Goal: Transaction & Acquisition: Purchase product/service

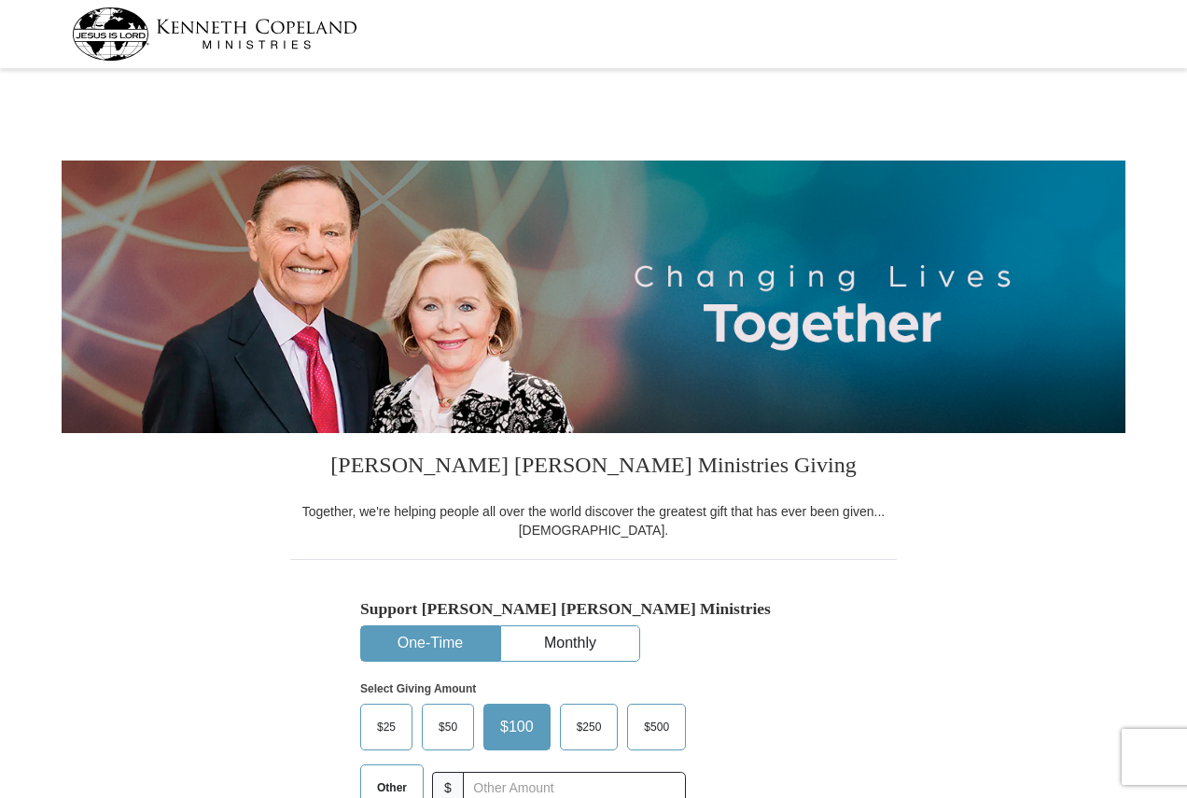
select select "PA"
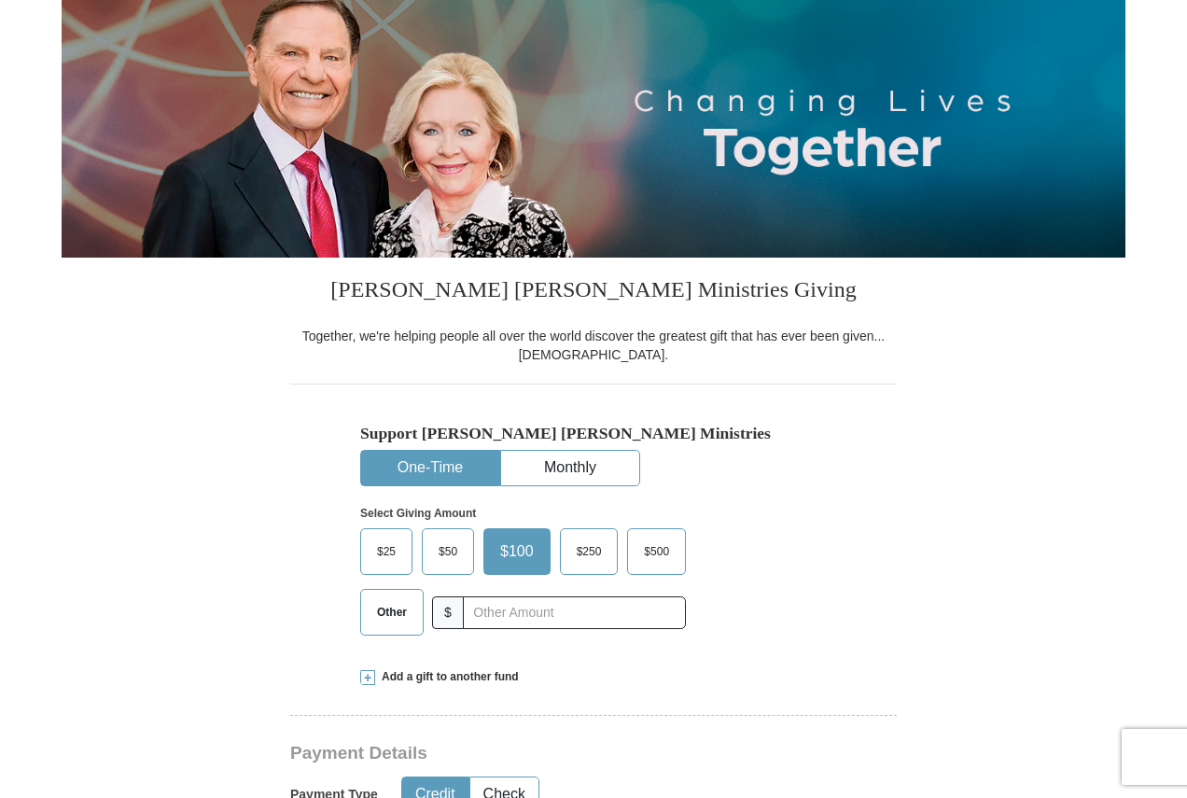
scroll to position [187, 0]
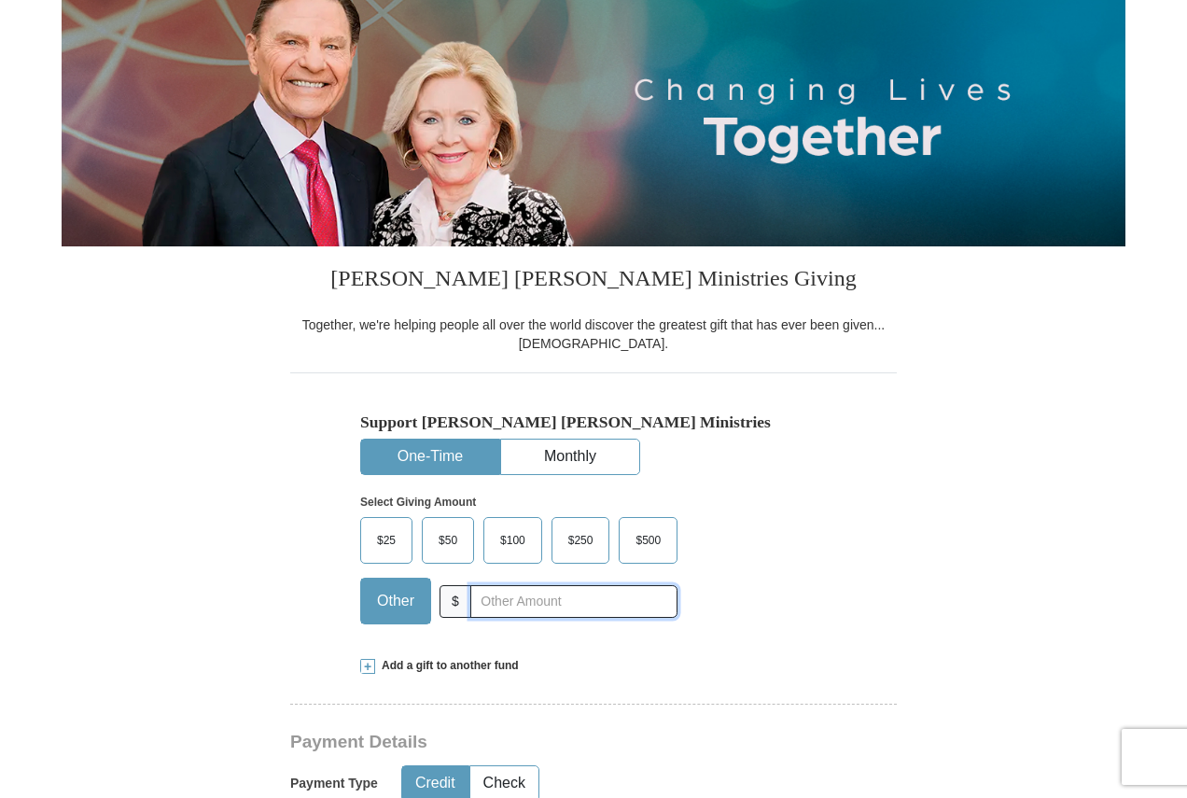
click at [599, 612] on input "text" at bounding box center [573, 601] width 207 height 33
type input "20"
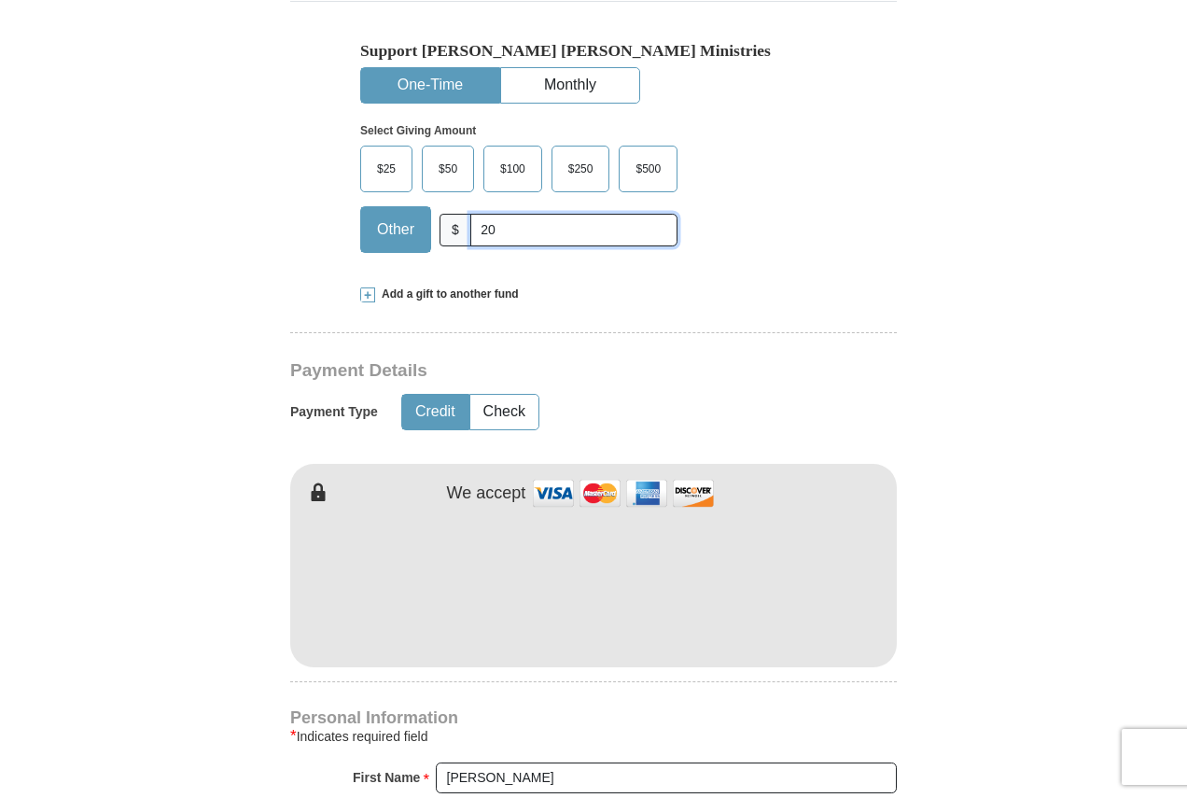
scroll to position [560, 0]
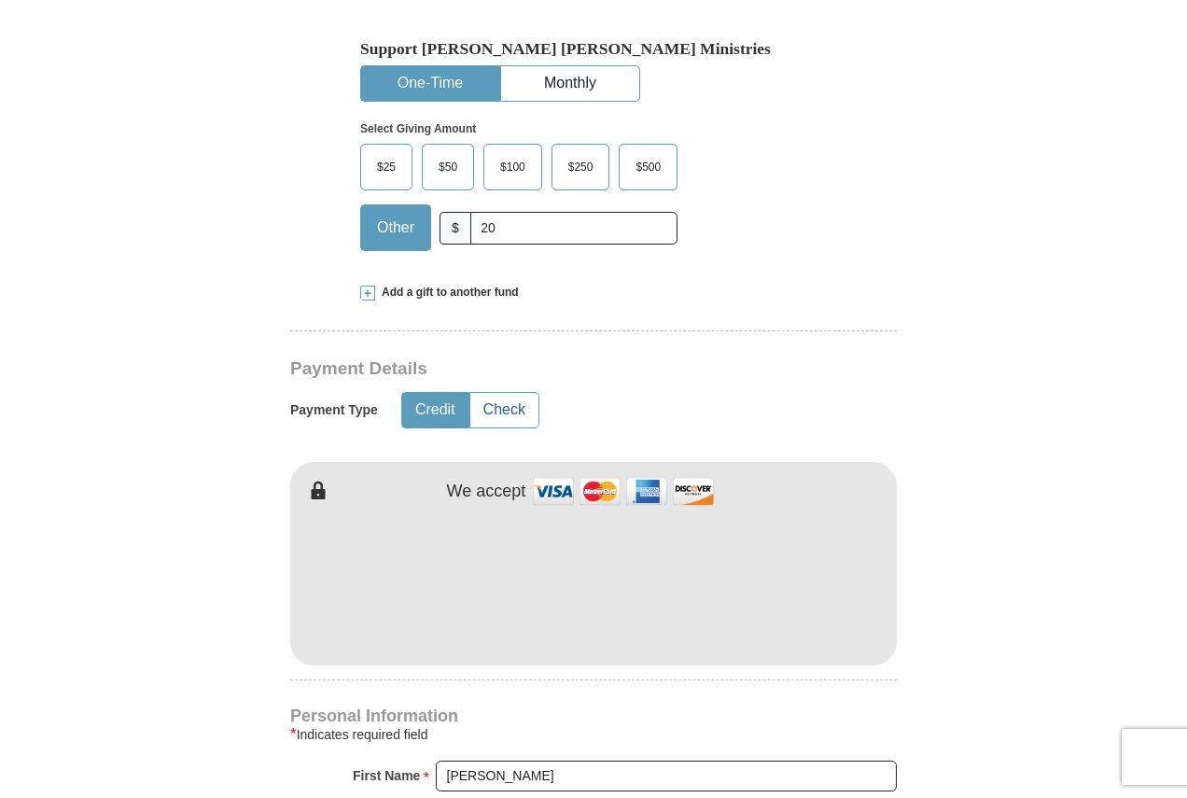
click at [508, 403] on button "Check" at bounding box center [504, 410] width 68 height 35
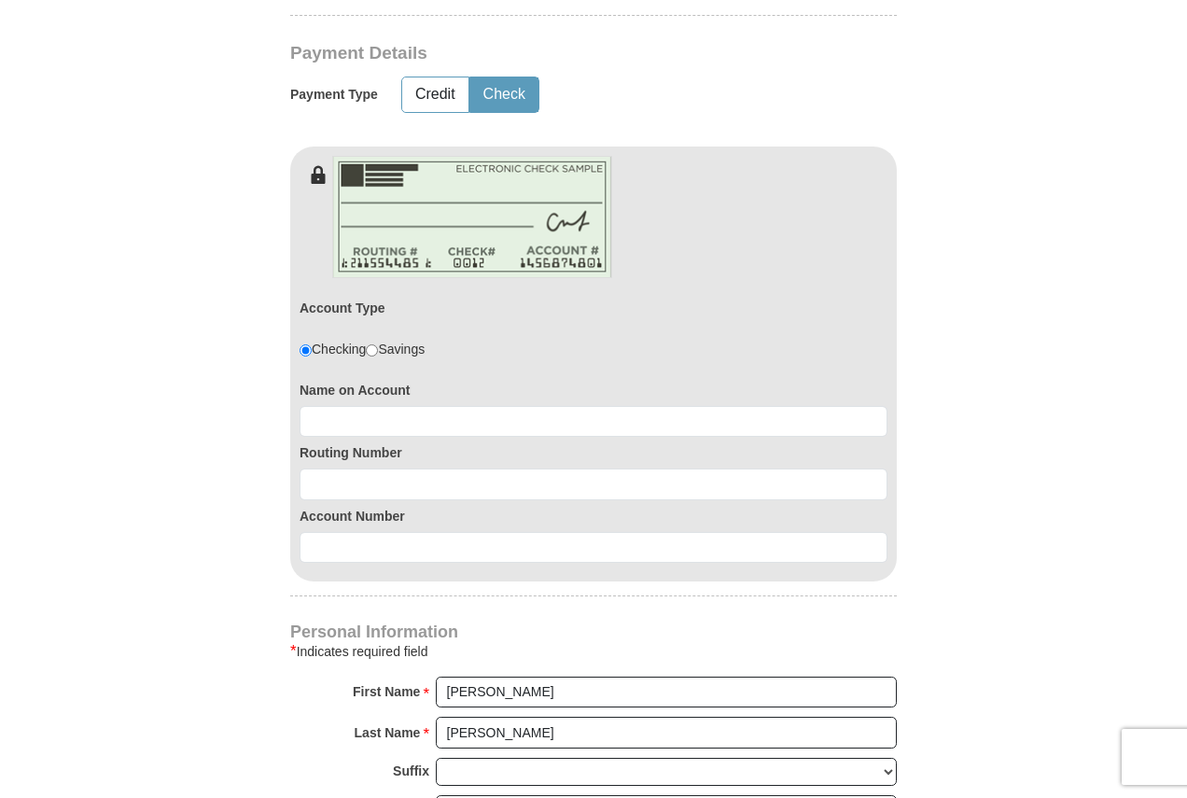
scroll to position [933, 0]
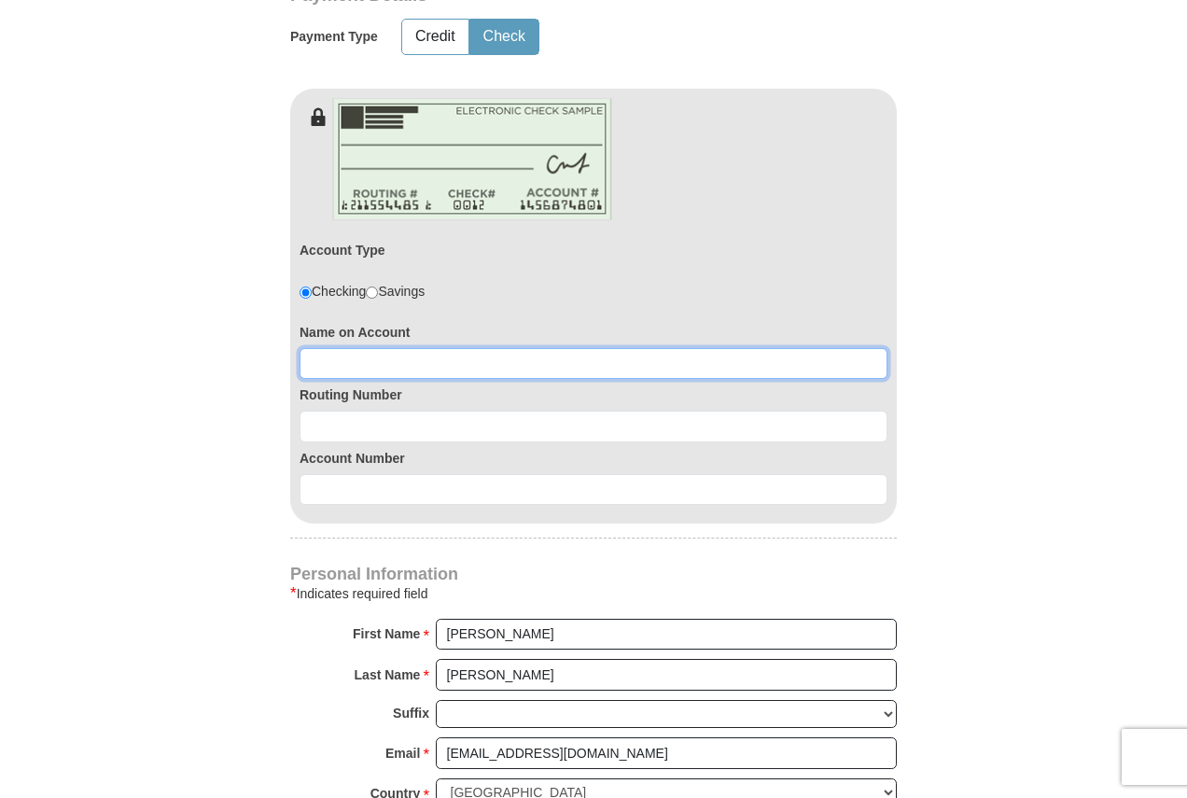
click at [496, 362] on input at bounding box center [593, 364] width 588 height 32
type input "[PERSON_NAME]"
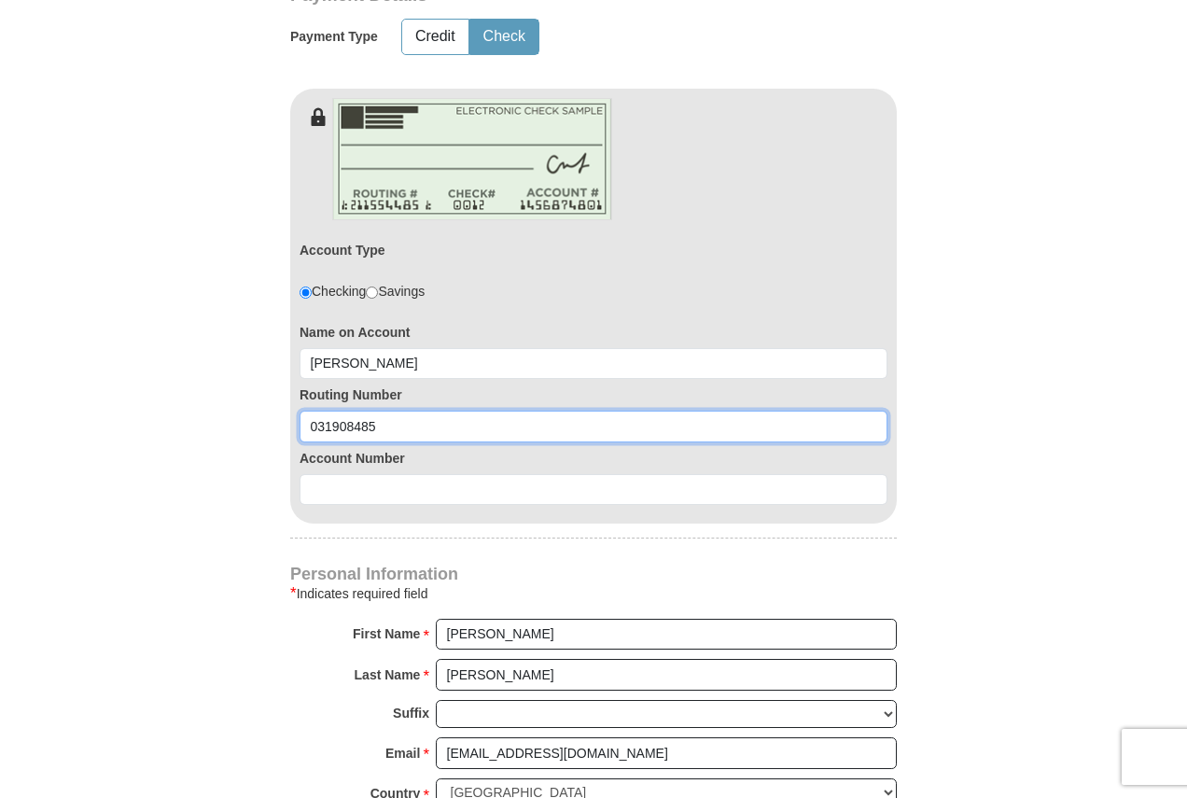
type input "031908485"
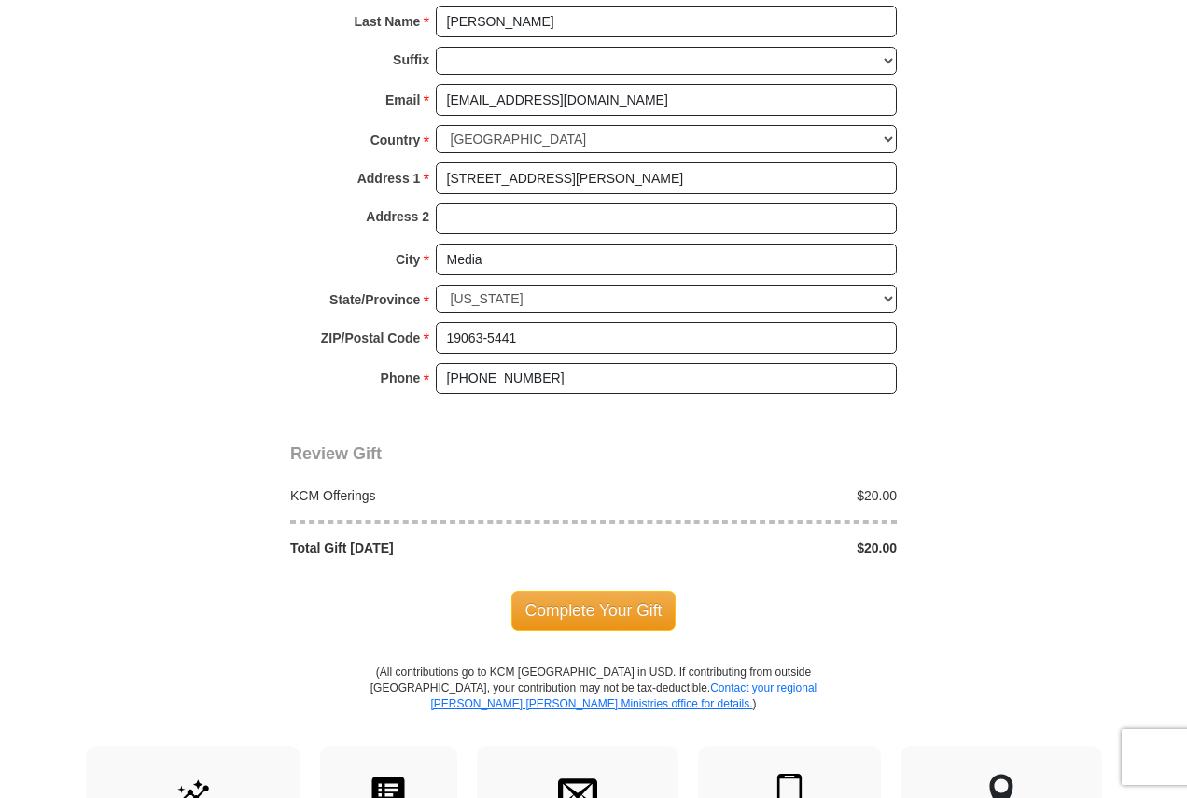
scroll to position [1679, 0]
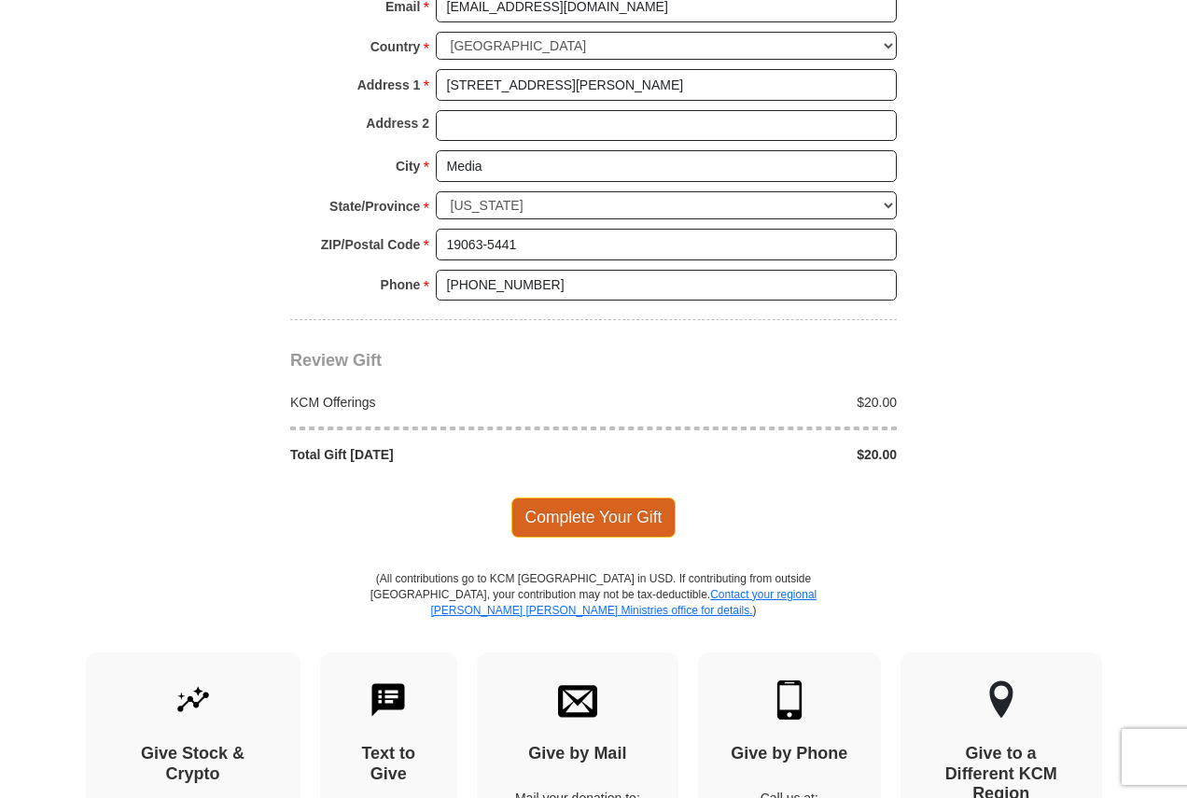
type input "0360154439"
click at [590, 519] on span "Complete Your Gift" at bounding box center [593, 516] width 165 height 39
